Goal: Task Accomplishment & Management: Manage account settings

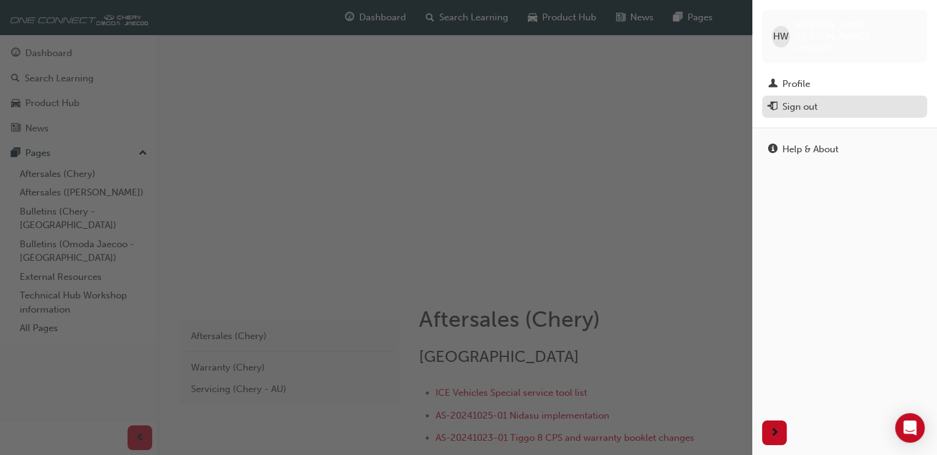
click at [819, 99] on div "Sign out" at bounding box center [844, 106] width 153 height 15
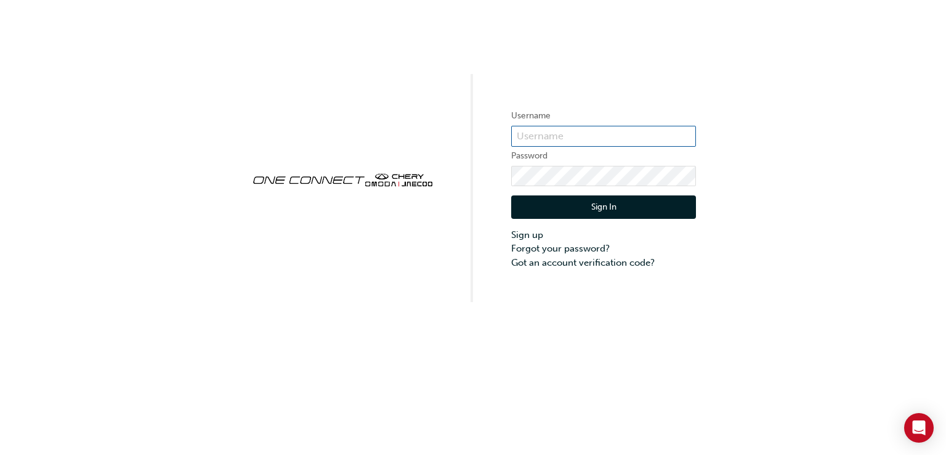
type input "CHNZ0171"
click at [566, 165] on form "Username CHNZ0171 Password Sign In Sign up Forgot your password? Got an account…" at bounding box center [603, 188] width 185 height 161
click at [527, 207] on button "Sign In" at bounding box center [603, 206] width 185 height 23
